Goal: Task Accomplishment & Management: Manage account settings

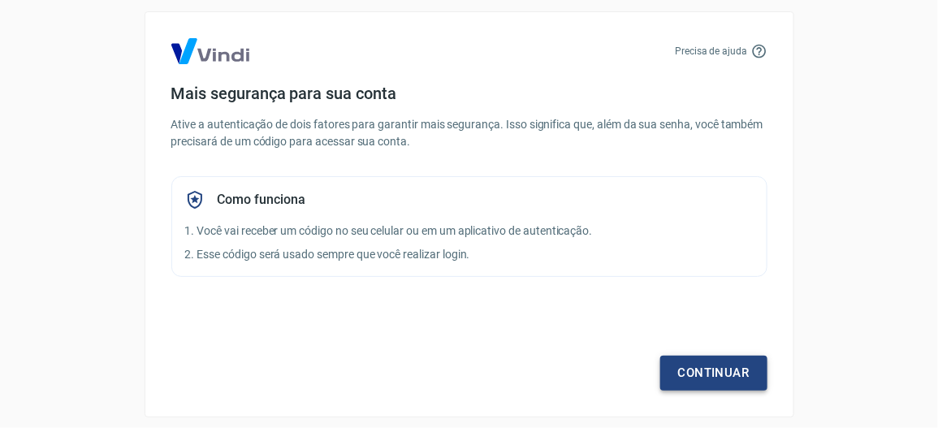
click at [728, 374] on link "Continuar" at bounding box center [713, 373] width 107 height 34
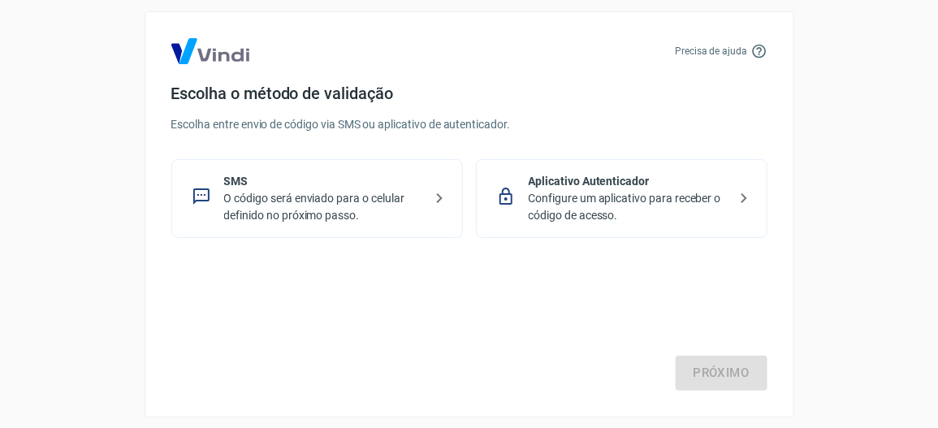
click at [668, 200] on p "Configure um aplicativo para receber o código de acesso." at bounding box center [628, 207] width 199 height 34
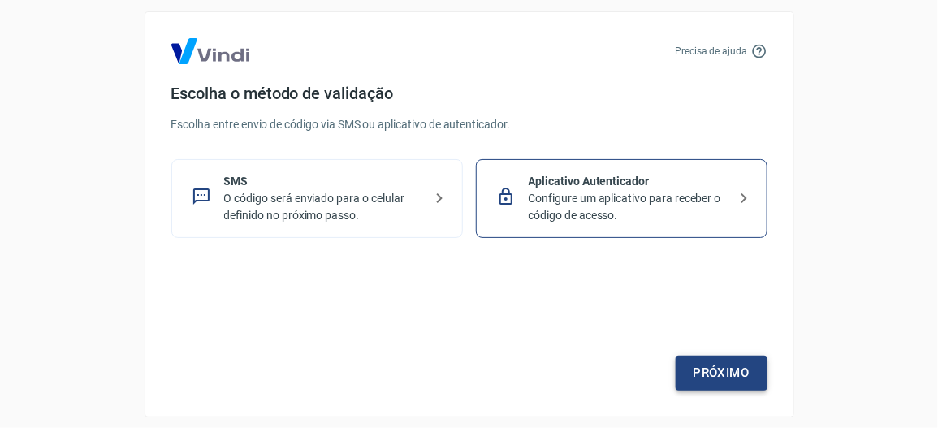
click at [720, 379] on link "Próximo" at bounding box center [722, 373] width 92 height 34
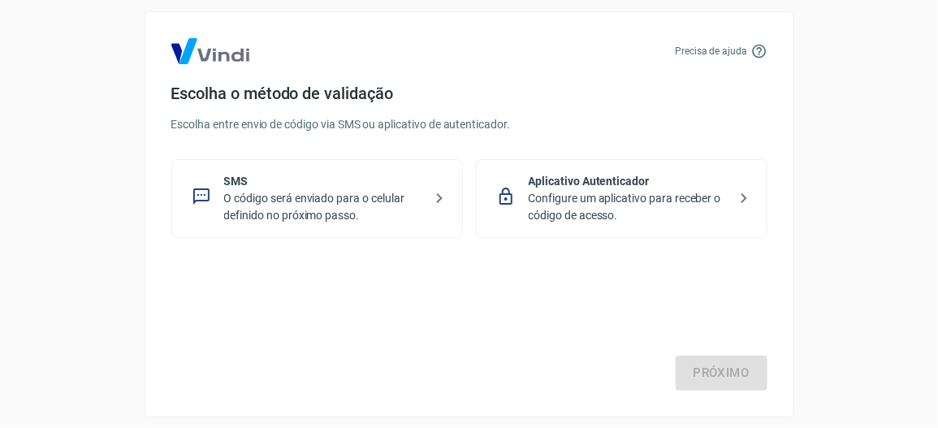
click at [398, 212] on p "O código será enviado para o celular definido no próximo passo." at bounding box center [323, 207] width 199 height 34
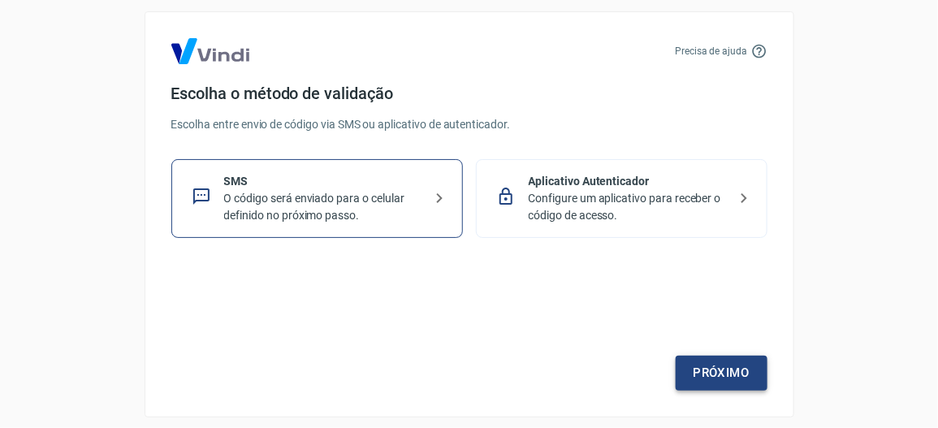
click at [736, 371] on link "Próximo" at bounding box center [722, 373] width 92 height 34
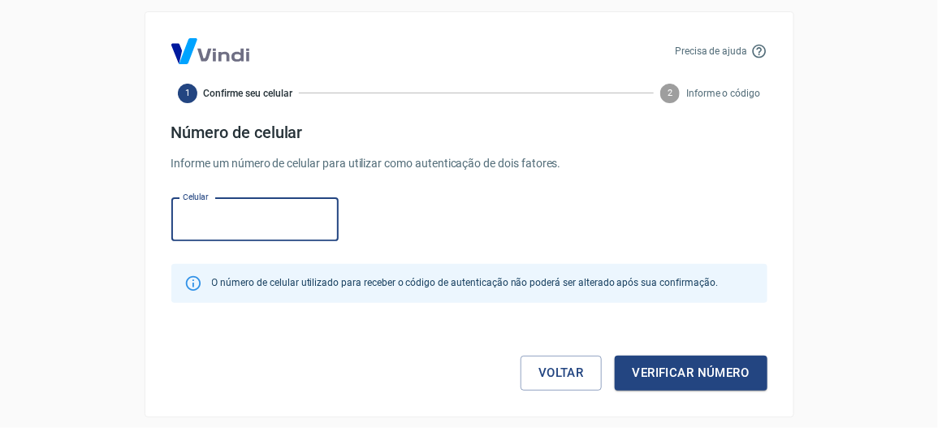
click at [228, 226] on input "Celular" at bounding box center [254, 219] width 167 height 43
type input "[PHONE_NUMBER]"
click at [639, 373] on button "Verificar número" at bounding box center [691, 373] width 153 height 34
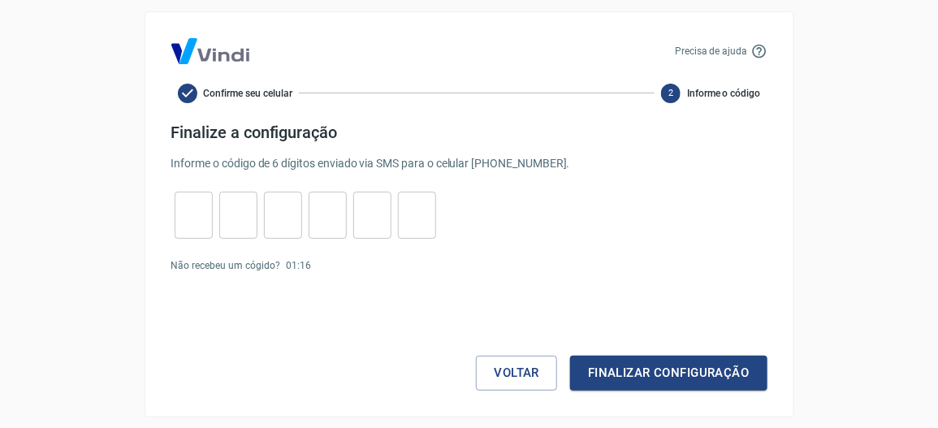
click at [190, 217] on input "tel" at bounding box center [194, 214] width 38 height 35
type input "8"
type input "2"
type input "5"
type input "4"
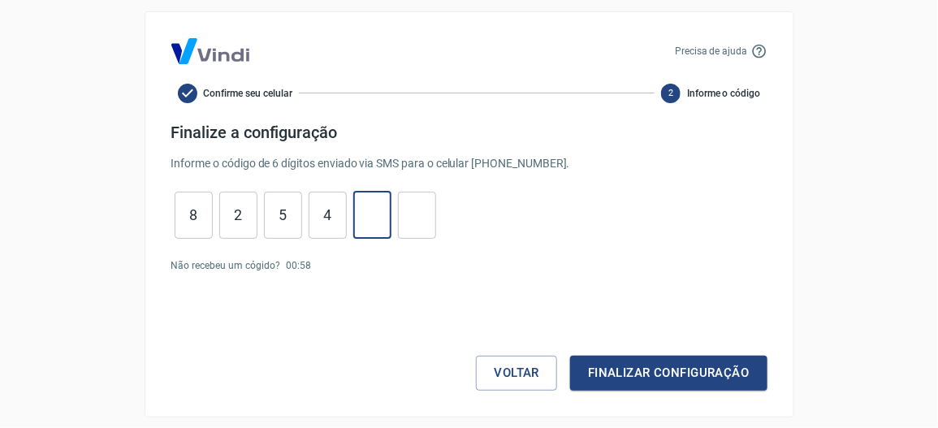
type input "9"
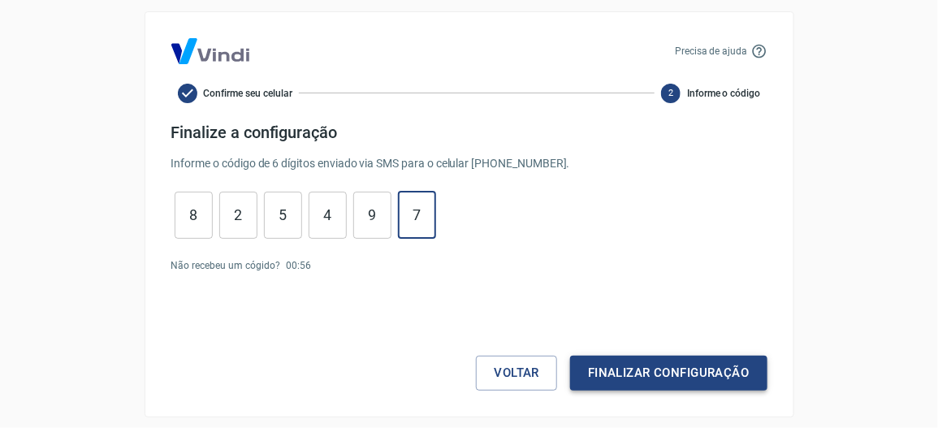
type input "7"
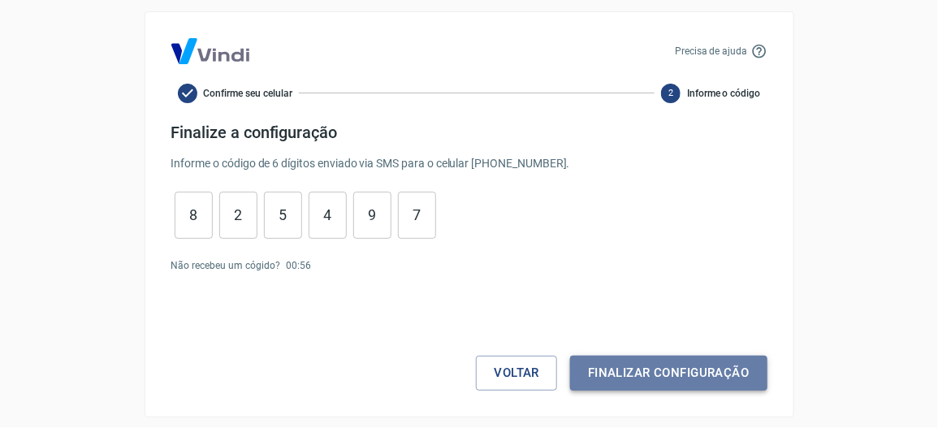
click at [626, 372] on button "Finalizar configuração" at bounding box center [668, 373] width 197 height 34
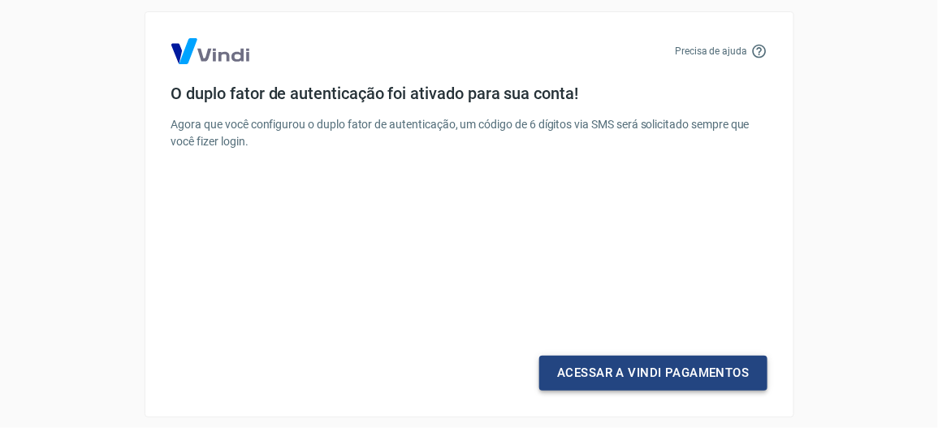
click at [617, 368] on link "Acessar a Vindi Pagamentos" at bounding box center [652, 373] width 227 height 34
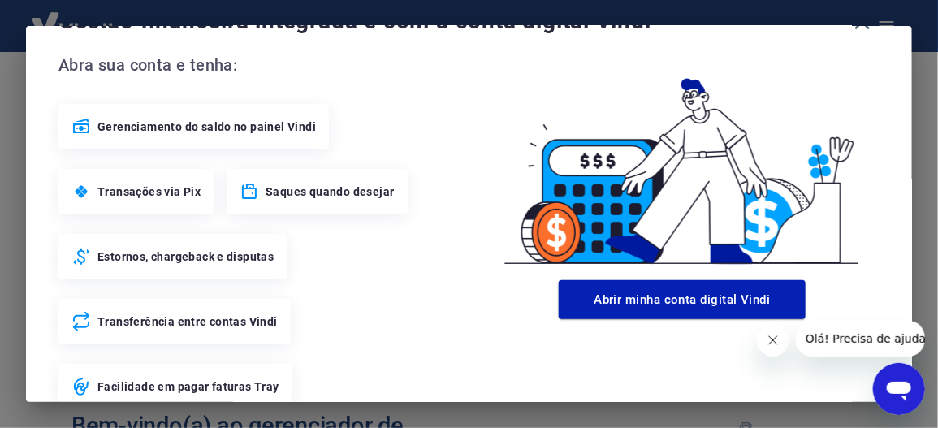
scroll to position [99, 0]
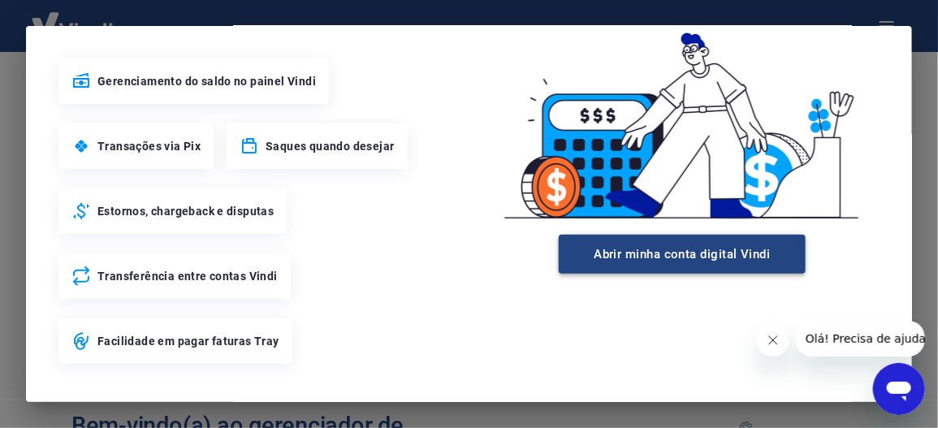
click at [656, 262] on button "Abrir minha conta digital Vindi" at bounding box center [682, 254] width 247 height 39
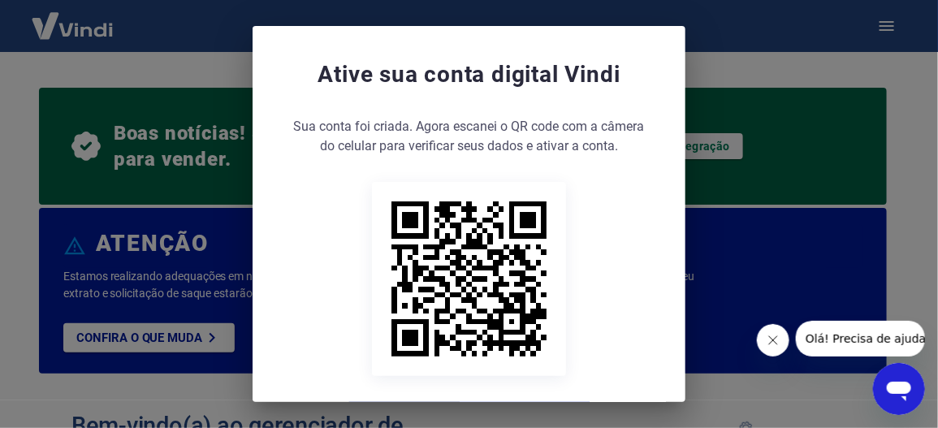
click at [780, 335] on button "Fechar mensagem da empresa" at bounding box center [772, 339] width 32 height 32
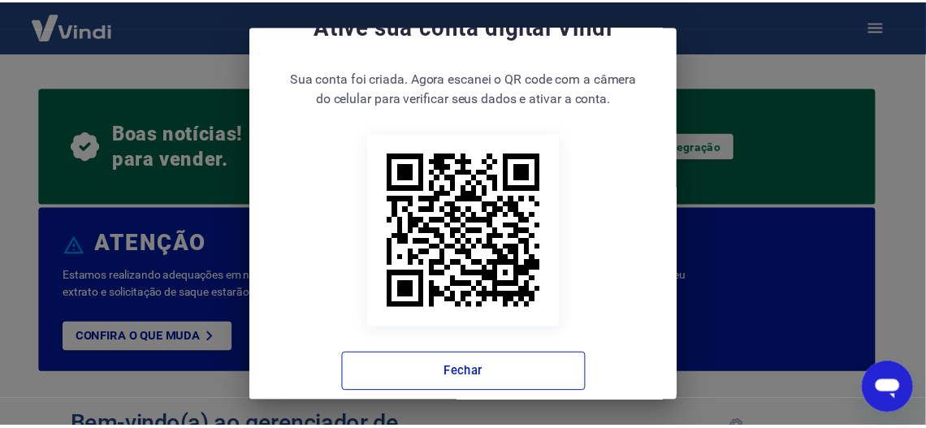
scroll to position [71, 0]
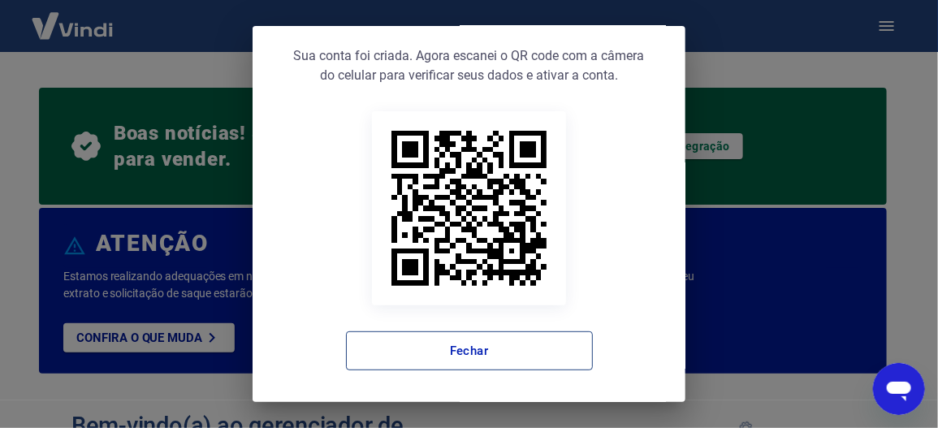
click at [495, 353] on button "Fechar" at bounding box center [469, 350] width 247 height 39
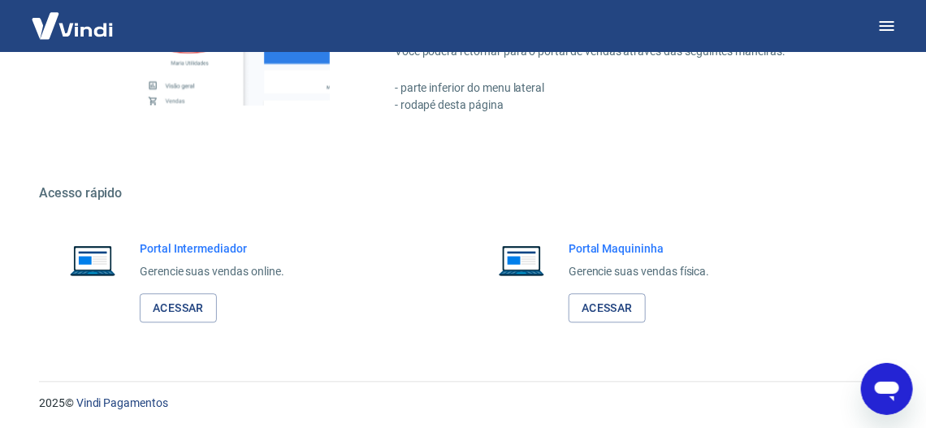
scroll to position [1157, 0]
click at [203, 296] on link "Acessar" at bounding box center [178, 307] width 77 height 30
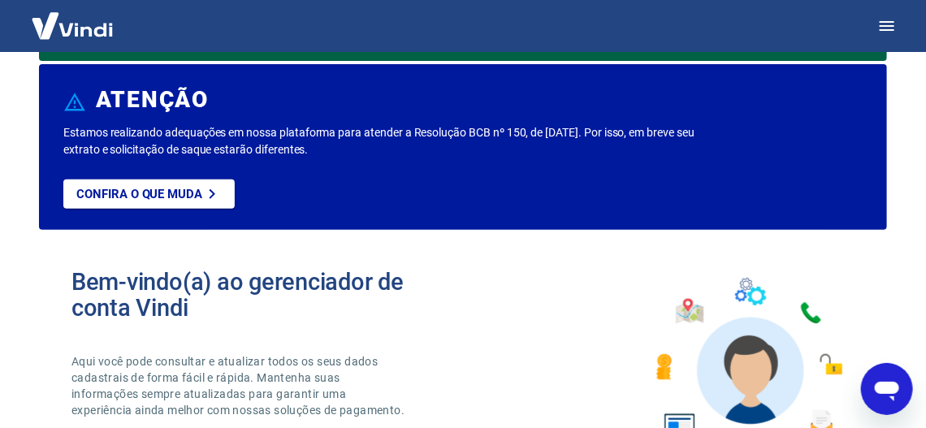
scroll to position [0, 0]
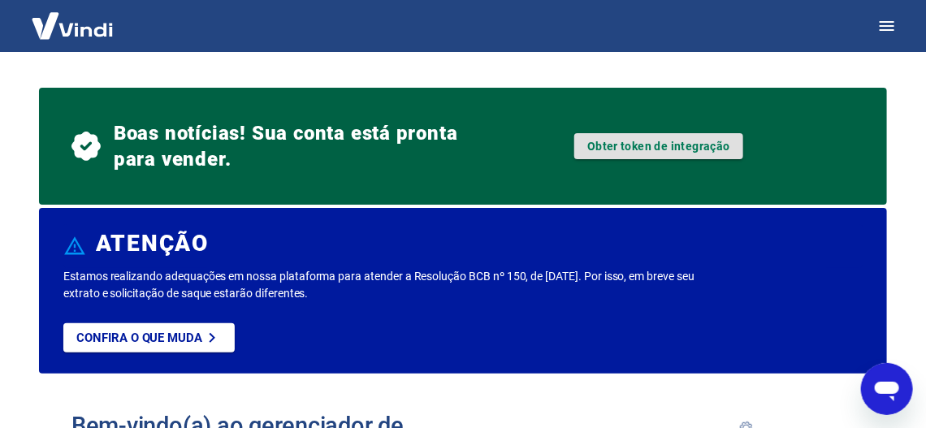
click at [598, 141] on link "Obter token de integração" at bounding box center [658, 146] width 169 height 26
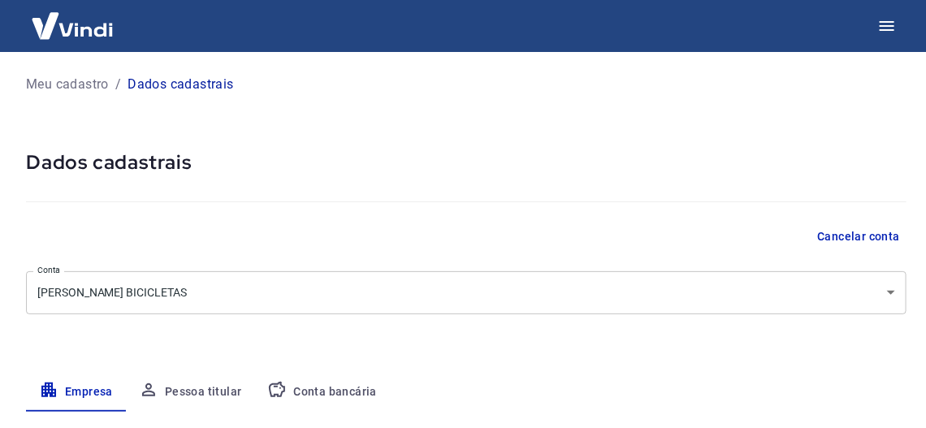
select select "MG"
select select "business"
